Goal: Task Accomplishment & Management: Manage account settings

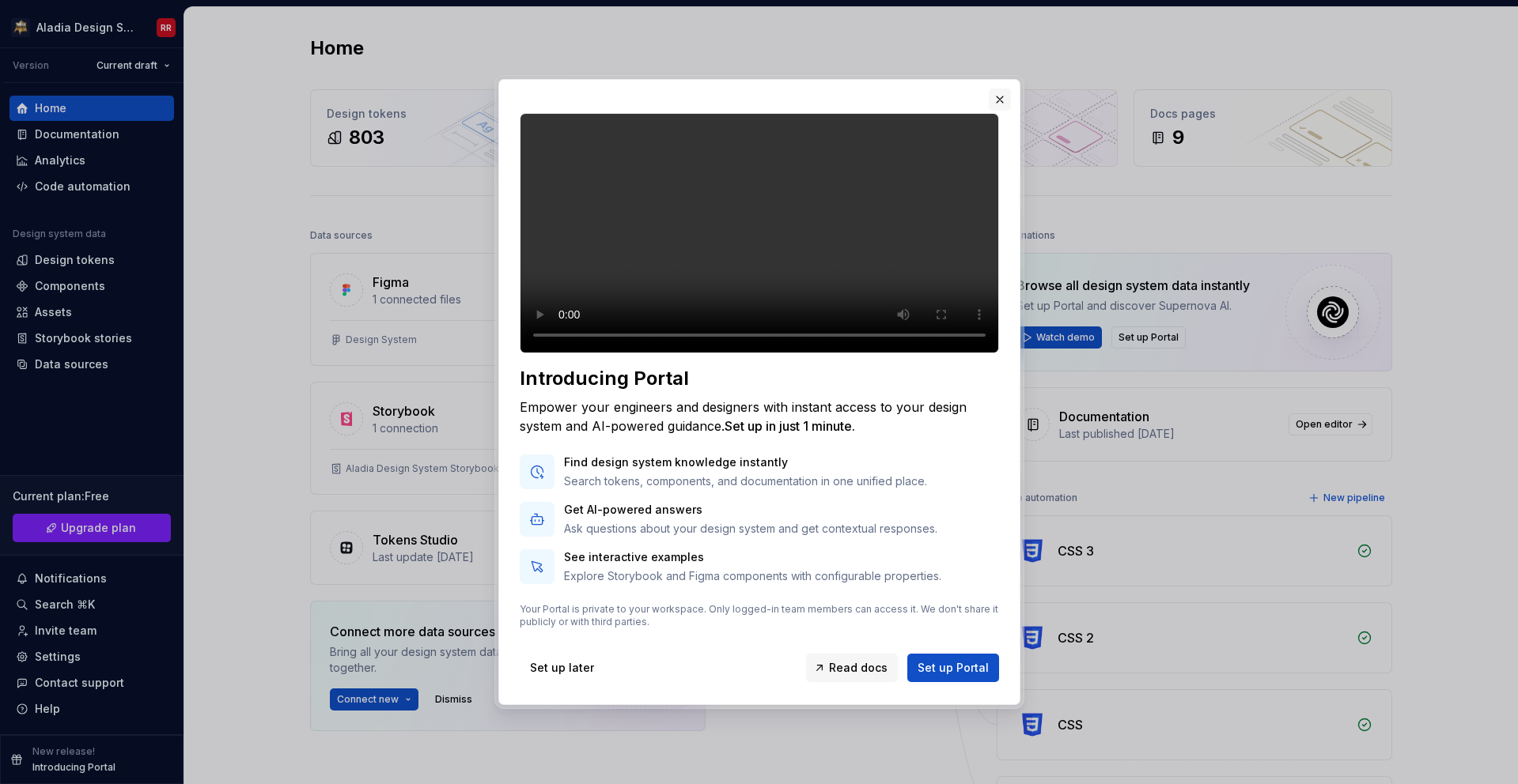
click at [994, 89] on button "button" at bounding box center [999, 99] width 22 height 22
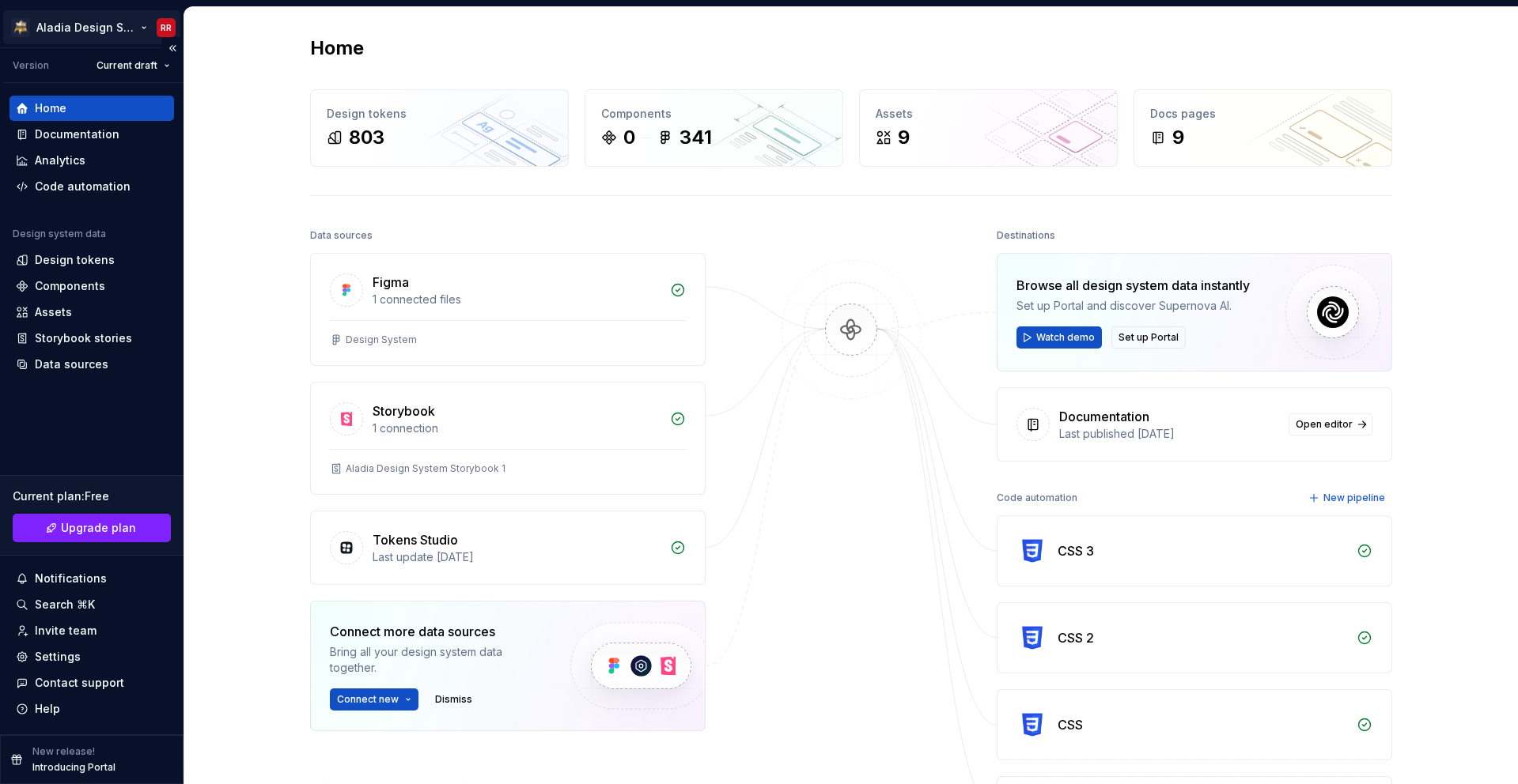
click at [104, 25] on html "Aladia Design System RR Version Current draft Home Documentation Analytics Code…" at bounding box center [759, 392] width 1518 height 784
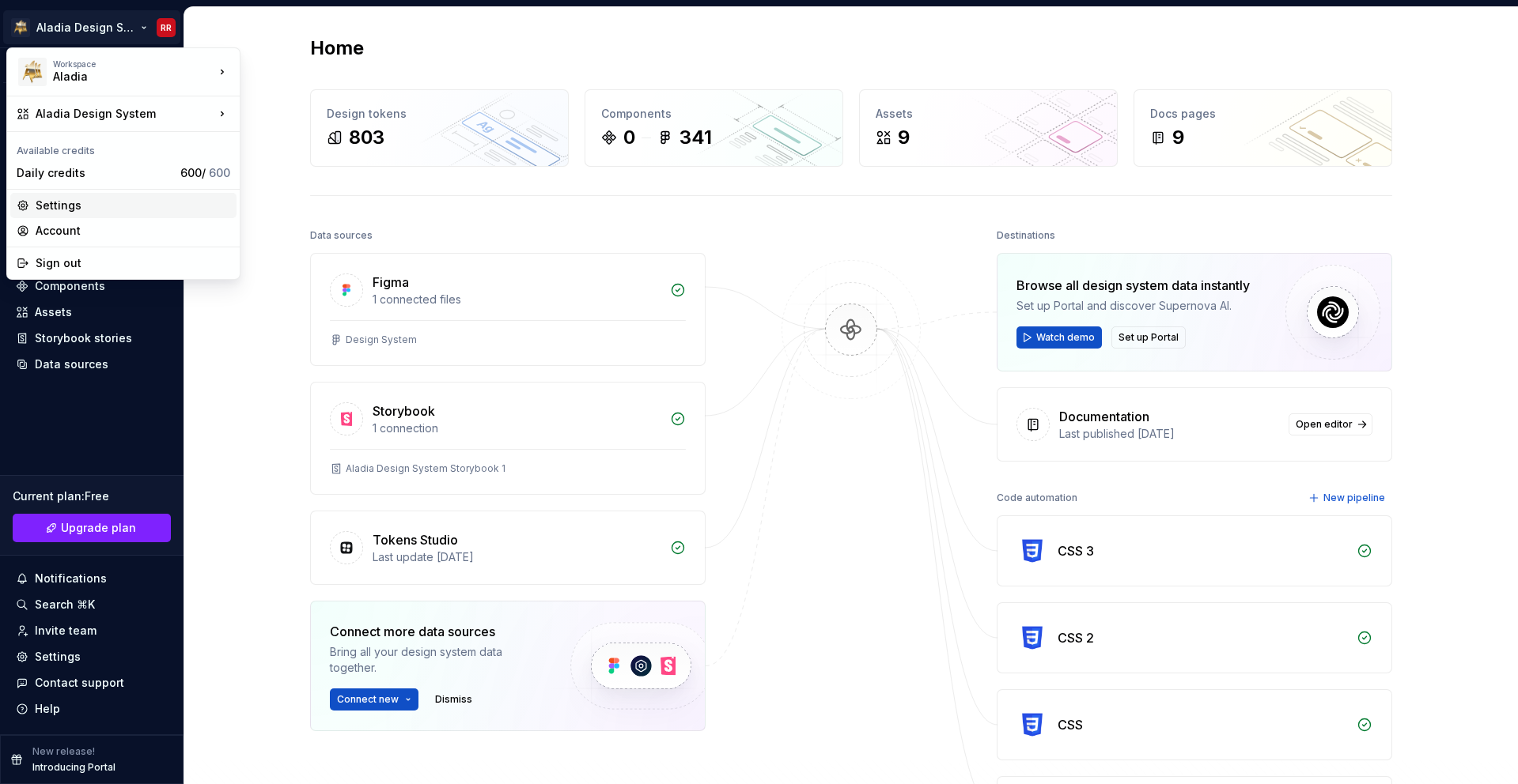
click at [80, 209] on div "Settings" at bounding box center [133, 205] width 194 height 16
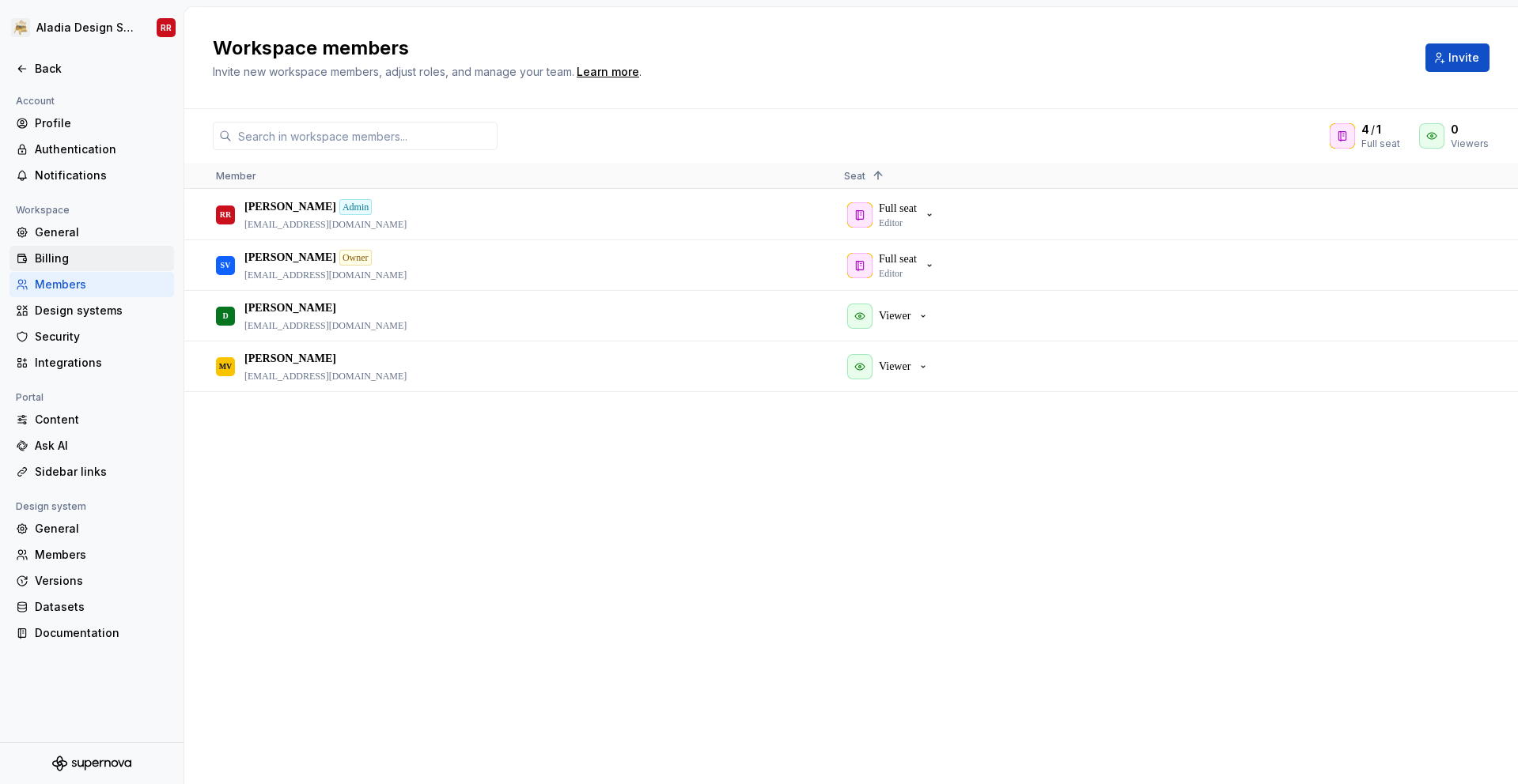
click at [55, 266] on div "Billing" at bounding box center [101, 259] width 133 height 16
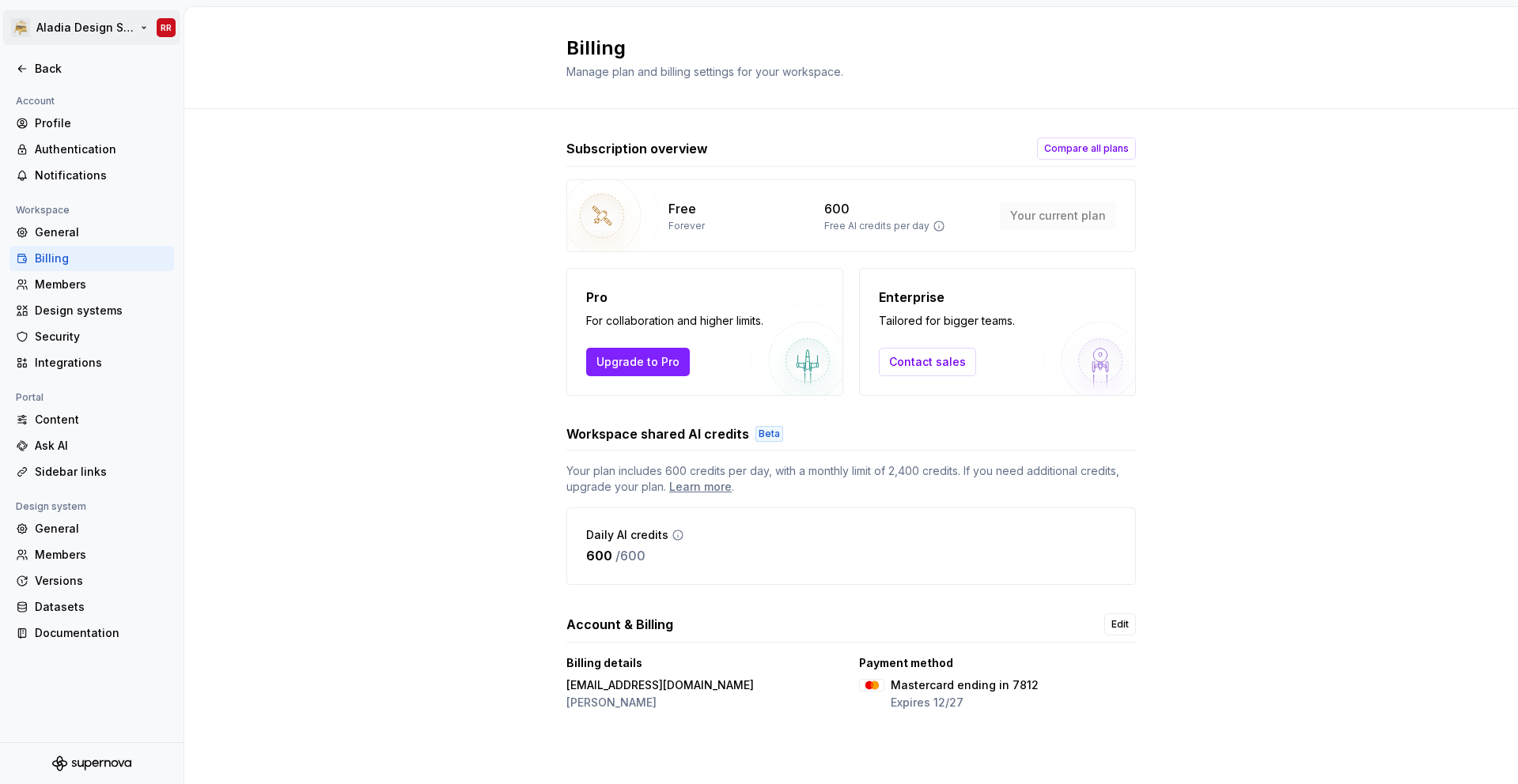
click at [143, 20] on html "Aladia Design System RR Back Account Profile Authentication Notifications Works…" at bounding box center [759, 392] width 1518 height 784
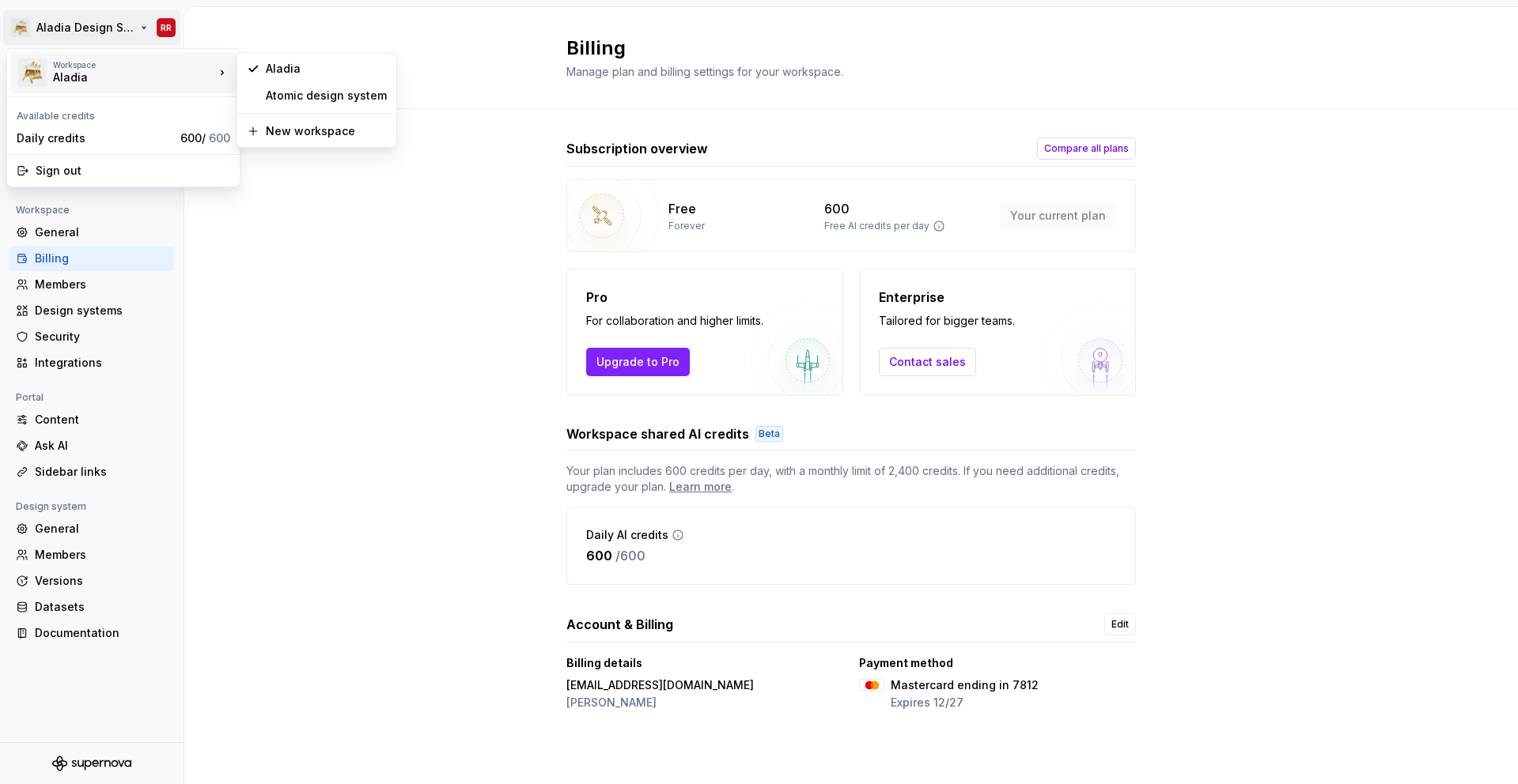
click at [151, 70] on div "Aladia" at bounding box center [120, 77] width 134 height 16
click at [290, 89] on div "Atomic design system" at bounding box center [327, 95] width 121 height 16
